Goal: Check status: Check status

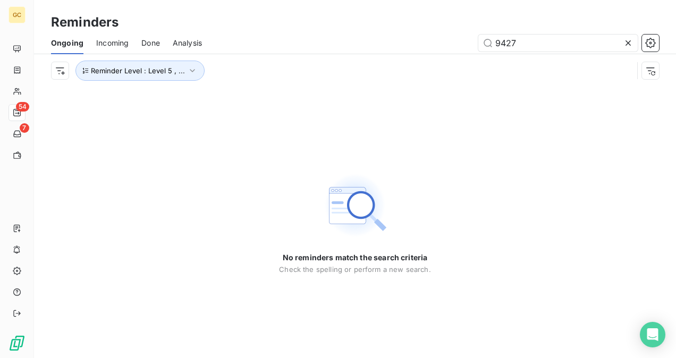
click at [627, 45] on icon at bounding box center [628, 43] width 11 height 11
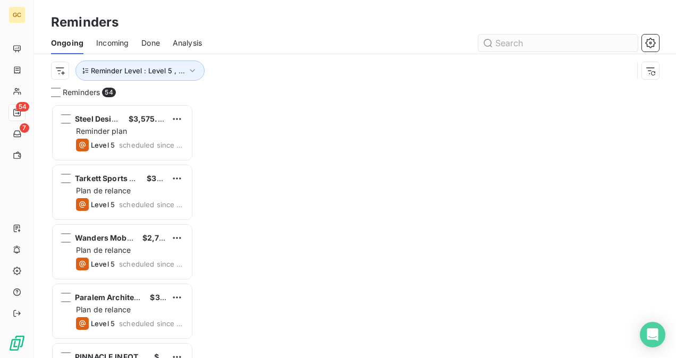
scroll to position [246, 134]
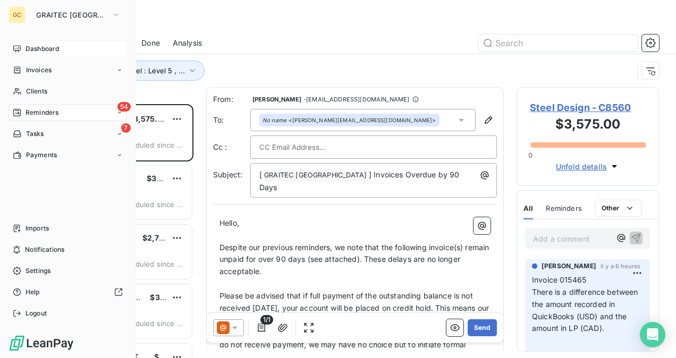
click at [57, 50] on span "Dashboard" at bounding box center [42, 49] width 33 height 10
